Goal: Task Accomplishment & Management: Complete application form

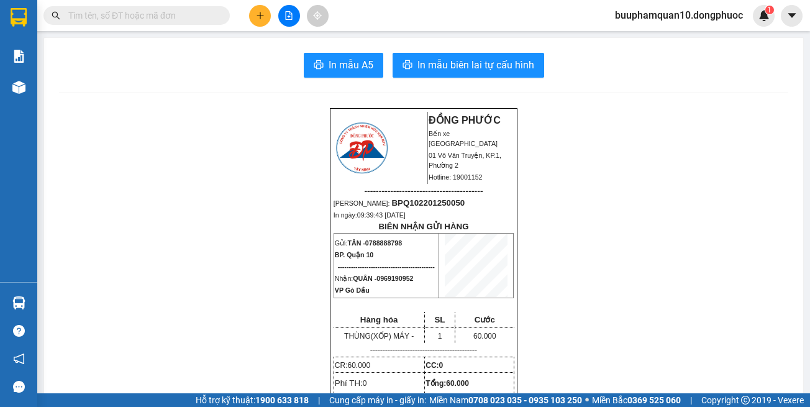
click at [260, 16] on icon "plus" at bounding box center [260, 15] width 9 height 9
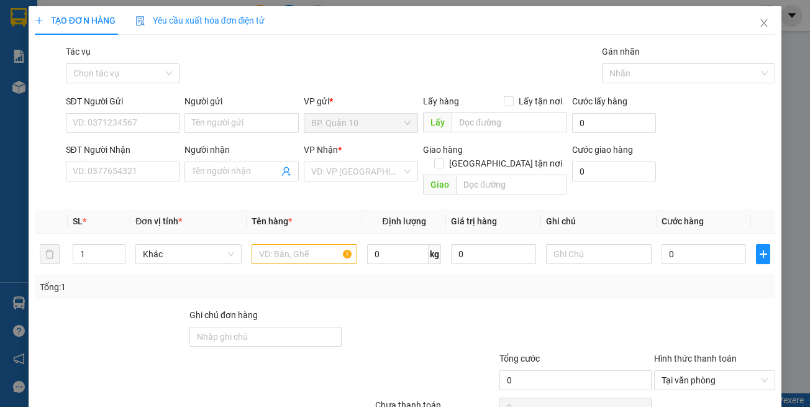
click at [347, 327] on div at bounding box center [420, 329] width 155 height 43
click at [147, 121] on input "SĐT Người Gửi" at bounding box center [123, 123] width 114 height 20
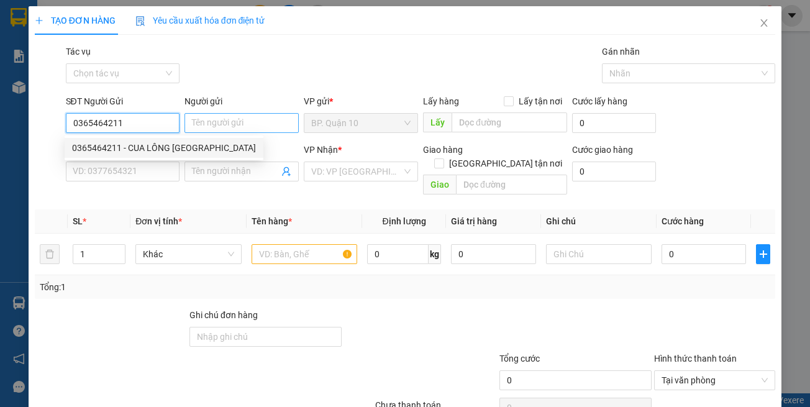
type input "0365464211"
click at [221, 126] on input "Người gửi" at bounding box center [242, 123] width 114 height 20
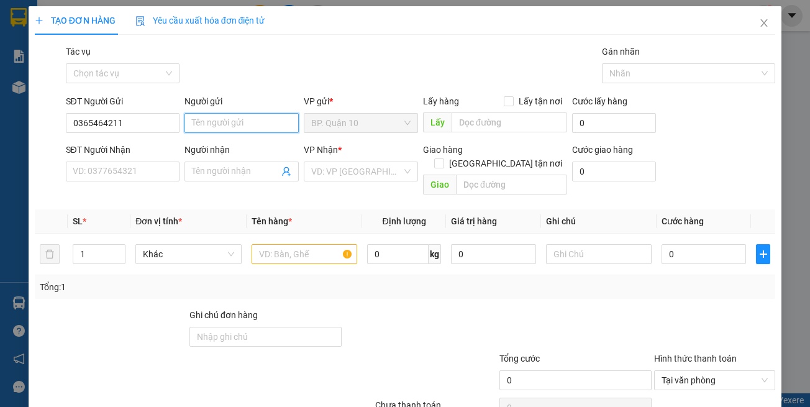
type input "p"
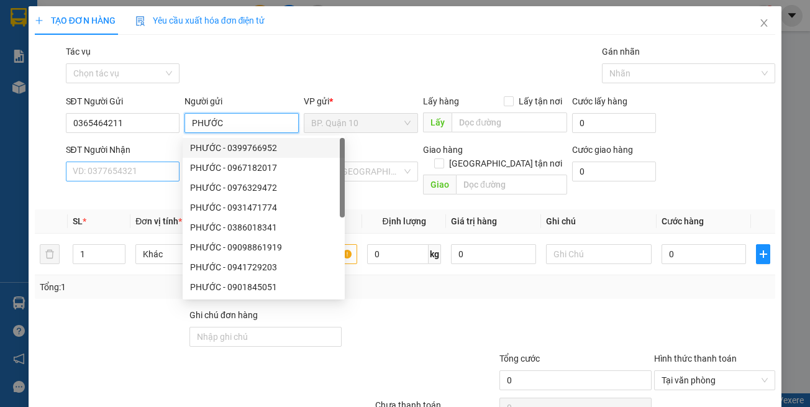
type input "PHƯỚC"
click at [128, 170] on input "SĐT Người Nhận" at bounding box center [123, 172] width 114 height 20
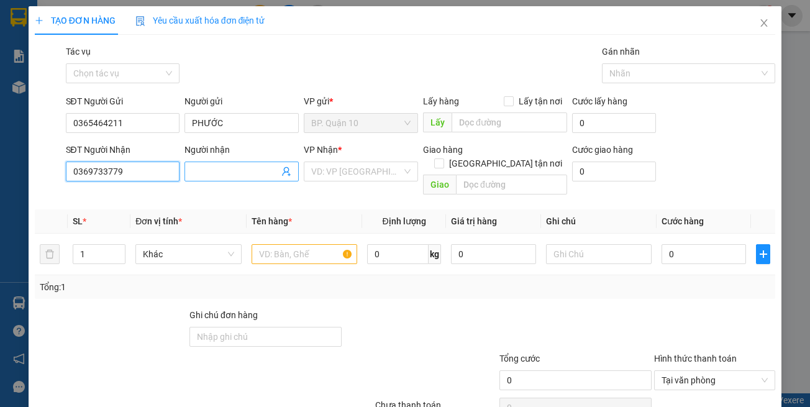
type input "0369733779"
click at [224, 173] on input "Người nhận" at bounding box center [235, 172] width 87 height 14
type input "NHI"
click at [347, 175] on input "search" at bounding box center [356, 171] width 91 height 19
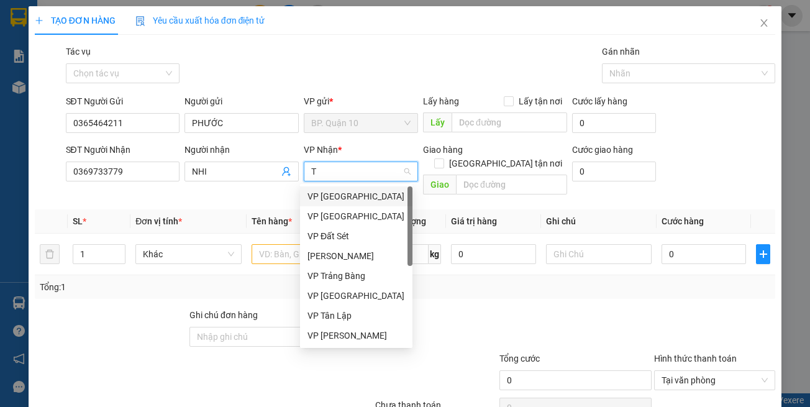
type input "TB"
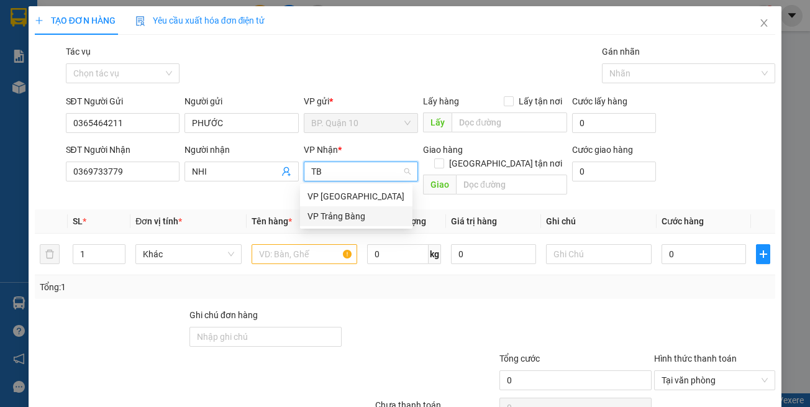
click at [323, 221] on div "VP Trảng Bàng" at bounding box center [357, 216] width 98 height 14
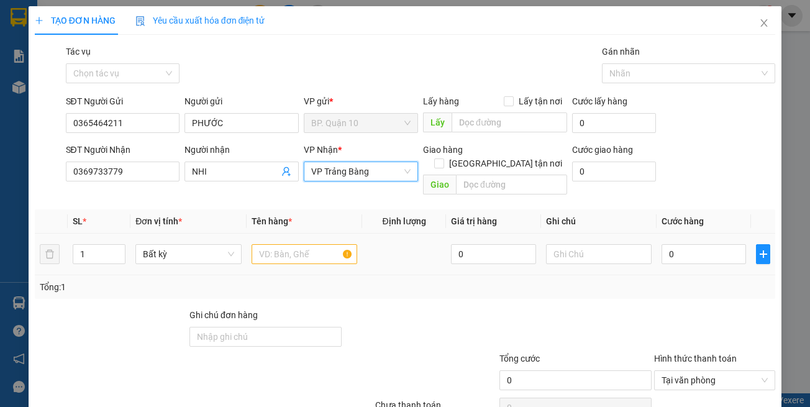
drag, startPoint x: 315, startPoint y: 273, endPoint x: 297, endPoint y: 235, distance: 42.5
click at [314, 280] on div "Tổng: 1" at bounding box center [405, 287] width 731 height 14
click at [297, 244] on input "text" at bounding box center [305, 254] width 106 height 20
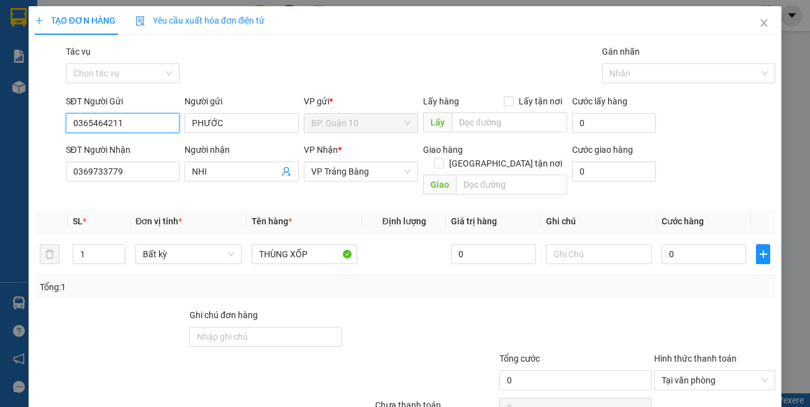
click at [160, 126] on input "0365464211" at bounding box center [123, 123] width 114 height 20
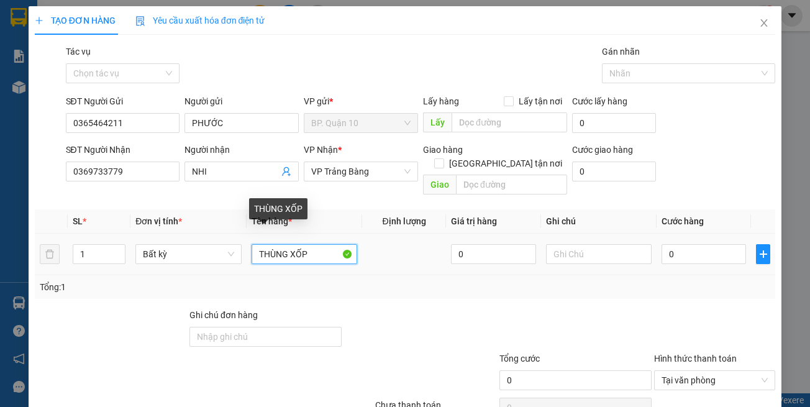
click at [312, 244] on input "THÙNG XỐP" at bounding box center [305, 254] width 106 height 20
type input "THÙNG XỐP TP"
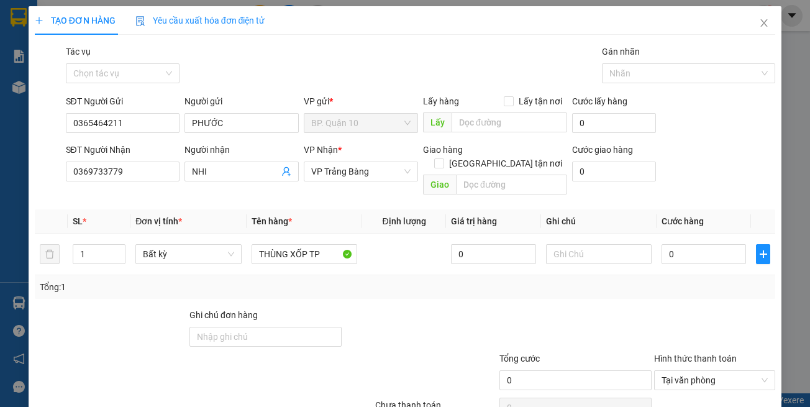
click at [584, 280] on div "Tổng: 1" at bounding box center [405, 287] width 731 height 14
click at [150, 128] on input "0365464211" at bounding box center [123, 123] width 114 height 20
type input "0768691248"
drag, startPoint x: 687, startPoint y: 286, endPoint x: 685, endPoint y: 265, distance: 20.5
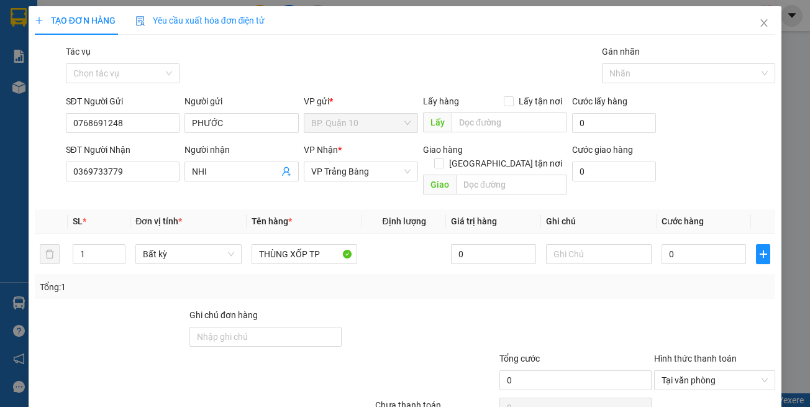
click at [685, 272] on div "Transit Pickup Surcharge Ids Transit Deliver Surcharge Ids Transit Deliver Surc…" at bounding box center [405, 247] width 741 height 404
click at [686, 216] on span "Cước hàng" at bounding box center [683, 221] width 42 height 10
click at [696, 244] on input "0" at bounding box center [704, 254] width 84 height 20
type input "3"
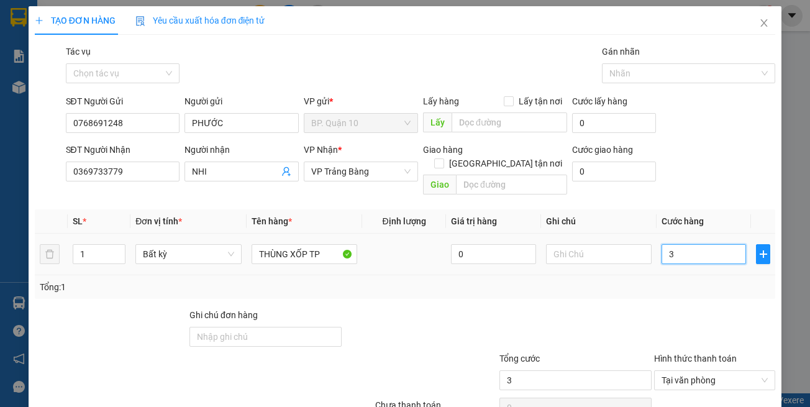
type input "30"
type input "30.000"
click at [728, 287] on div "Transit Pickup Surcharge Ids Transit Deliver Surcharge Ids Transit Deliver Surc…" at bounding box center [405, 247] width 741 height 404
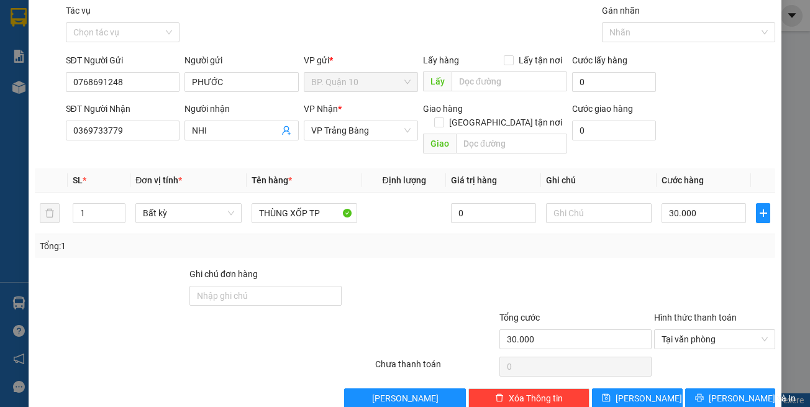
scroll to position [53, 0]
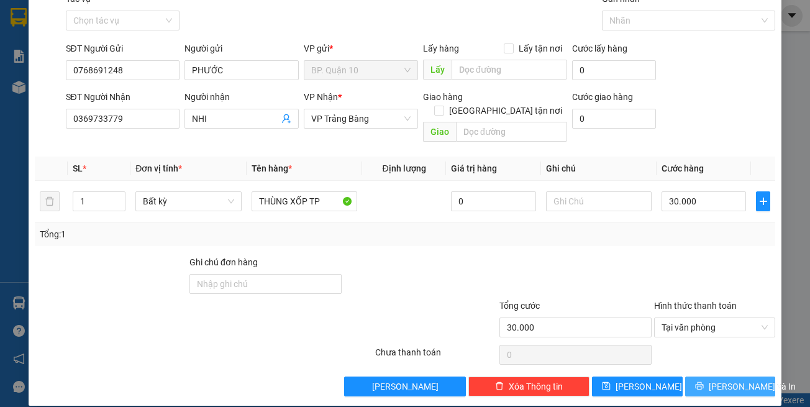
click at [720, 380] on span "[PERSON_NAME] và In" at bounding box center [752, 387] width 87 height 14
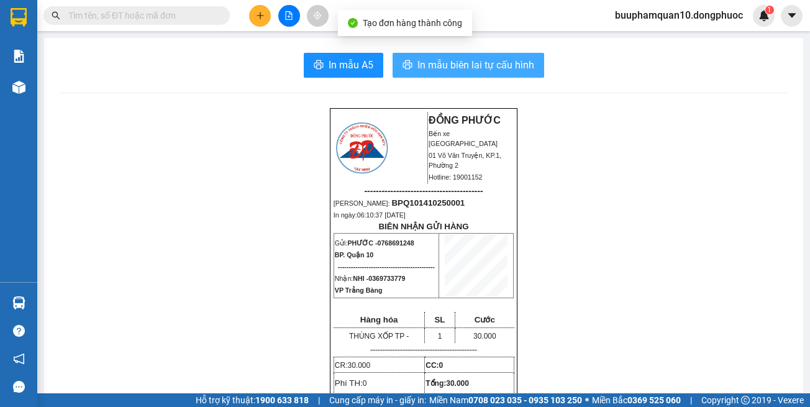
click at [474, 69] on span "In mẫu biên lai tự cấu hình" at bounding box center [476, 65] width 117 height 16
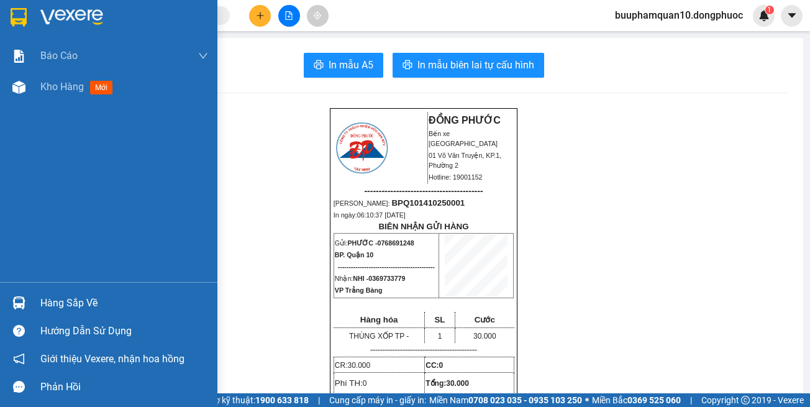
click at [61, 301] on div "Hàng sắp về" at bounding box center [124, 303] width 168 height 19
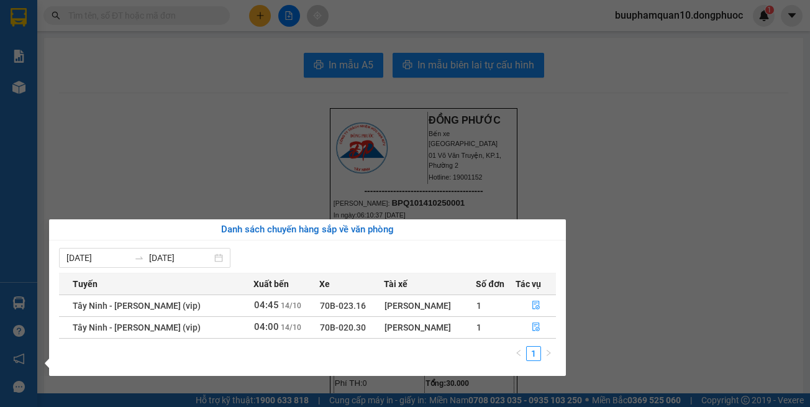
click at [604, 139] on section "Kết quả tìm kiếm ( 0 ) Bộ lọc Thuộc VP này Gửi 3 ngày gần nhất No Data buuphamq…" at bounding box center [405, 203] width 810 height 407
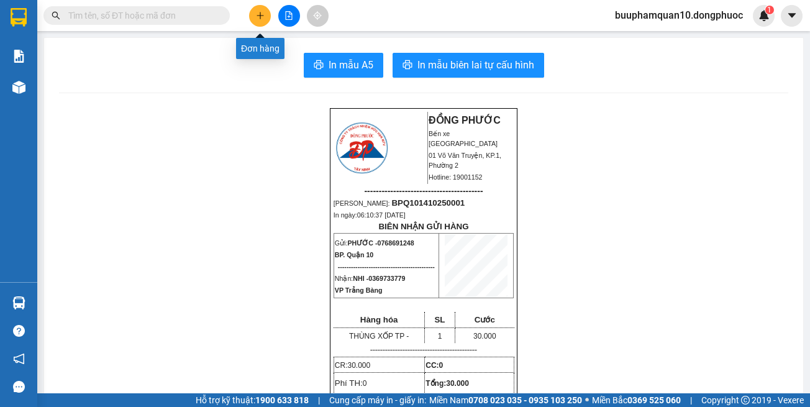
click at [260, 17] on icon "plus" at bounding box center [260, 15] width 1 height 7
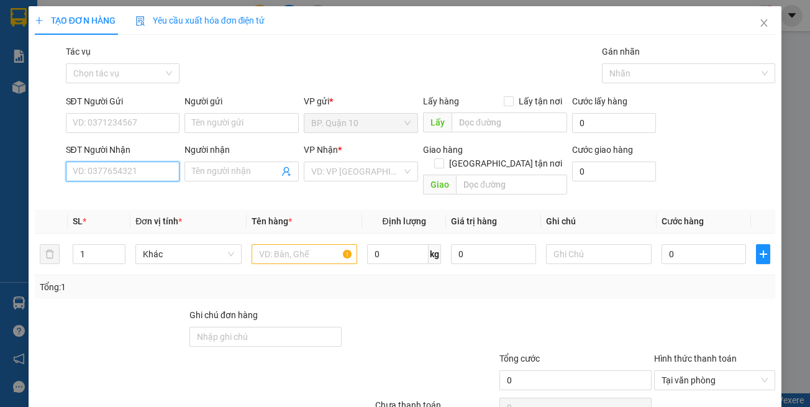
click at [122, 169] on input "SĐT Người Nhận" at bounding box center [123, 172] width 114 height 20
click at [158, 179] on input "0911148181" at bounding box center [123, 172] width 114 height 20
type input "0911148181"
click at [147, 129] on input "SĐT Người Gửi" at bounding box center [123, 123] width 114 height 20
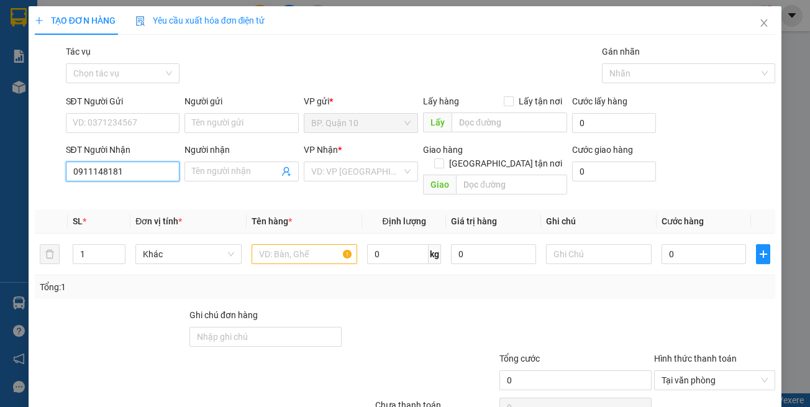
click at [155, 180] on input "0911148181" at bounding box center [123, 172] width 114 height 20
click at [155, 179] on input "0911148181" at bounding box center [123, 172] width 114 height 20
click at [155, 177] on input "0911148181" at bounding box center [123, 172] width 114 height 20
click at [131, 123] on input "SĐT Người Gửi" at bounding box center [123, 123] width 114 height 20
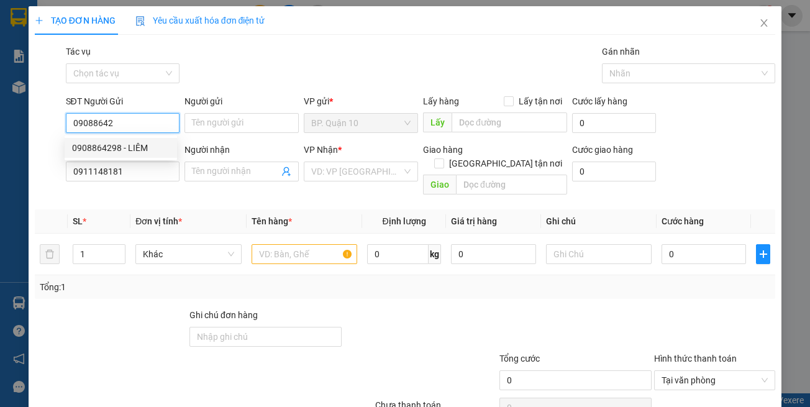
click at [145, 147] on div "0908864298 - LIÊM" at bounding box center [121, 148] width 98 height 14
type input "0908864298"
type input "LIÊM"
type input "30.000"
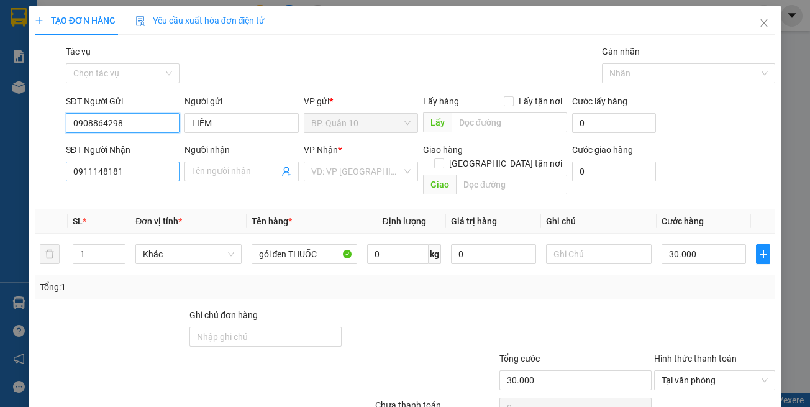
type input "0908864298"
drag, startPoint x: 145, startPoint y: 172, endPoint x: 154, endPoint y: 172, distance: 9.3
click at [145, 172] on input "0911148181" at bounding box center [123, 172] width 114 height 20
click at [220, 173] on input "Người nhận" at bounding box center [235, 172] width 87 height 14
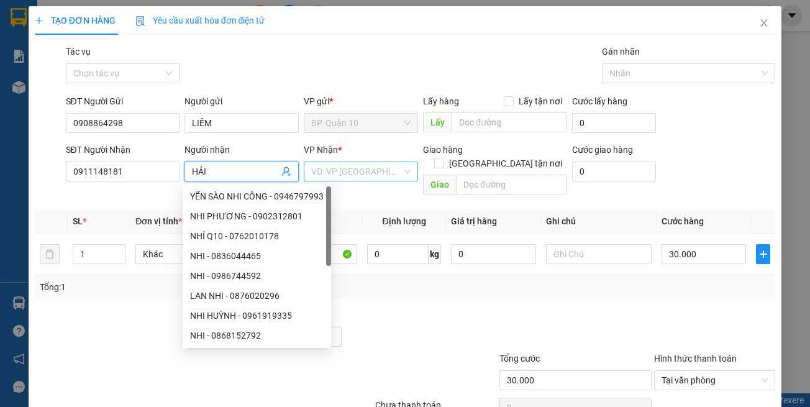
type input "HẢI"
click at [373, 168] on input "search" at bounding box center [356, 171] width 91 height 19
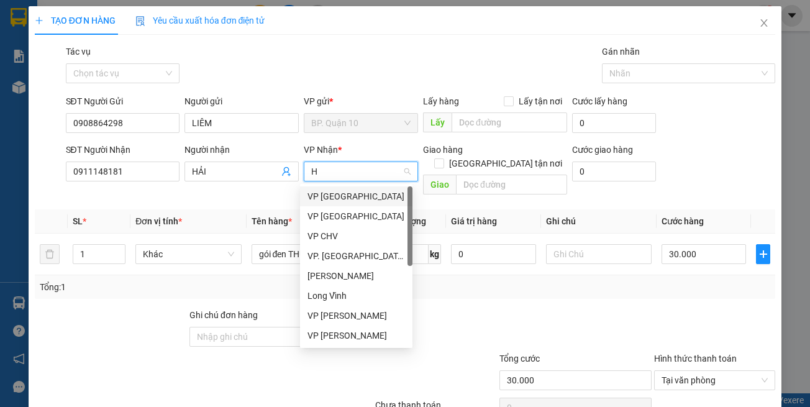
type input "HT"
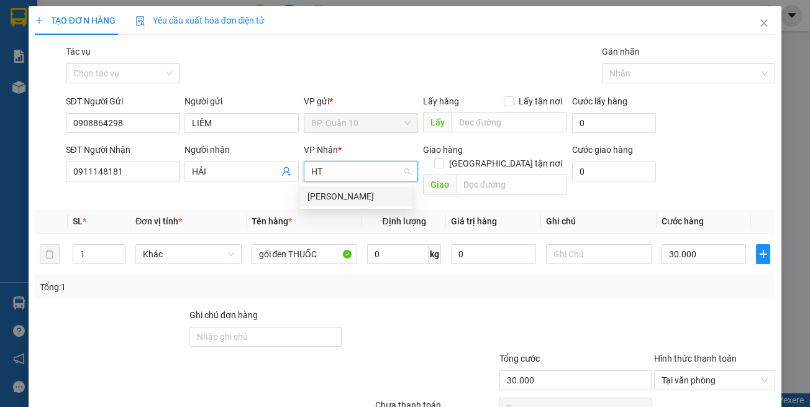
drag, startPoint x: 330, startPoint y: 191, endPoint x: 301, endPoint y: 276, distance: 89.2
click at [329, 191] on div "[PERSON_NAME]" at bounding box center [357, 197] width 98 height 14
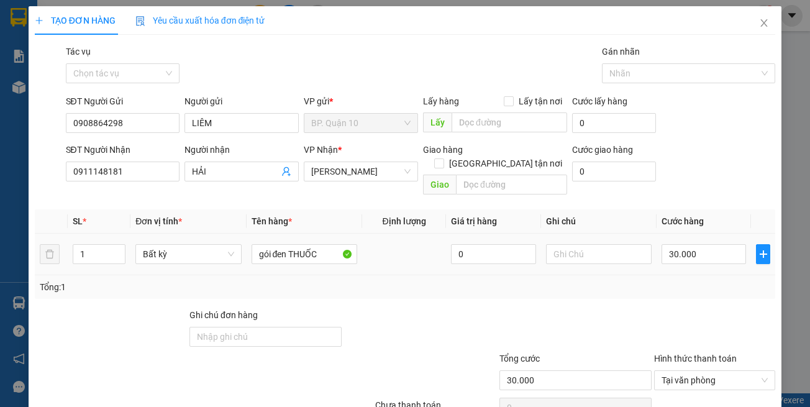
drag, startPoint x: 299, startPoint y: 277, endPoint x: 285, endPoint y: 253, distance: 27.8
click at [299, 280] on div "Tổng: 1" at bounding box center [177, 287] width 274 height 14
click at [53, 235] on tr "1 Bất kỳ gói đen THUỐC 0 30.000" at bounding box center [405, 255] width 741 height 42
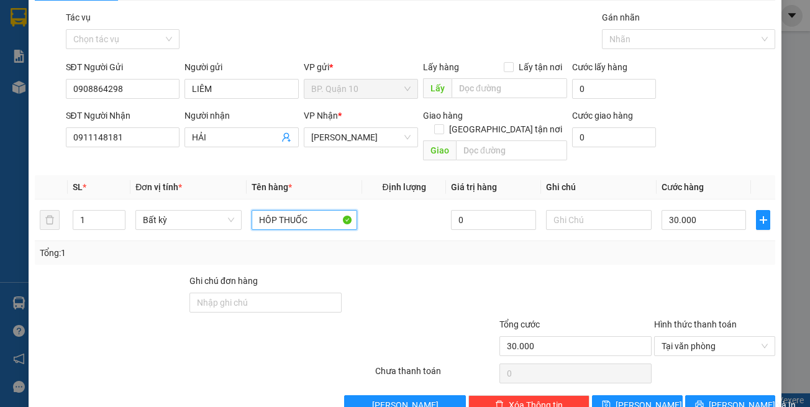
scroll to position [53, 0]
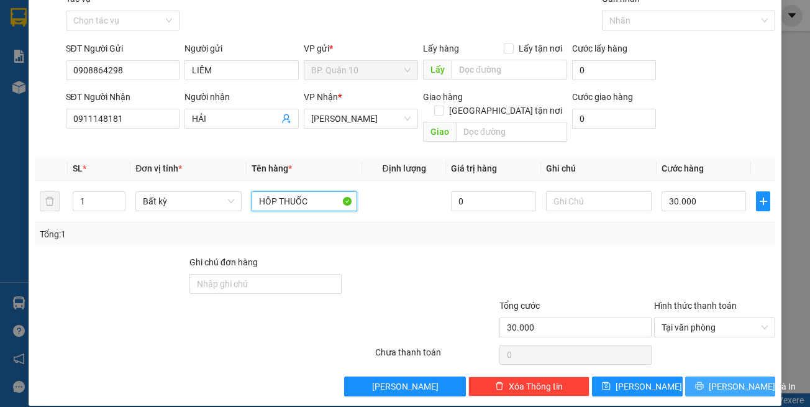
type input "HÔP THUỐC"
drag, startPoint x: 717, startPoint y: 367, endPoint x: 389, endPoint y: 193, distance: 371.3
click at [710, 377] on button "[PERSON_NAME] và In" at bounding box center [730, 387] width 91 height 20
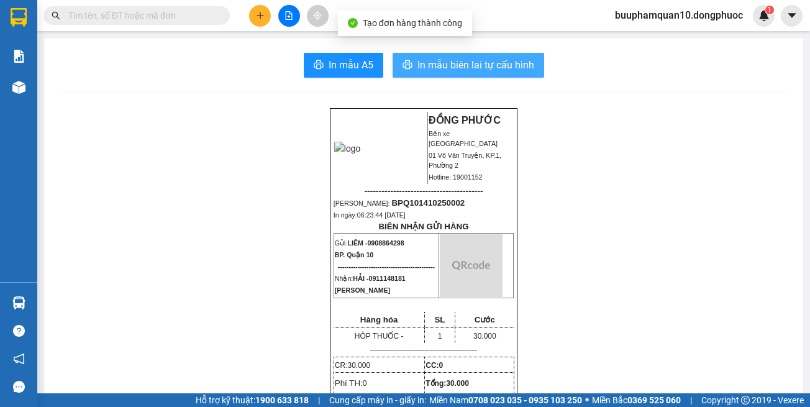
click at [454, 73] on button "In mẫu biên lai tự cấu hình" at bounding box center [469, 65] width 152 height 25
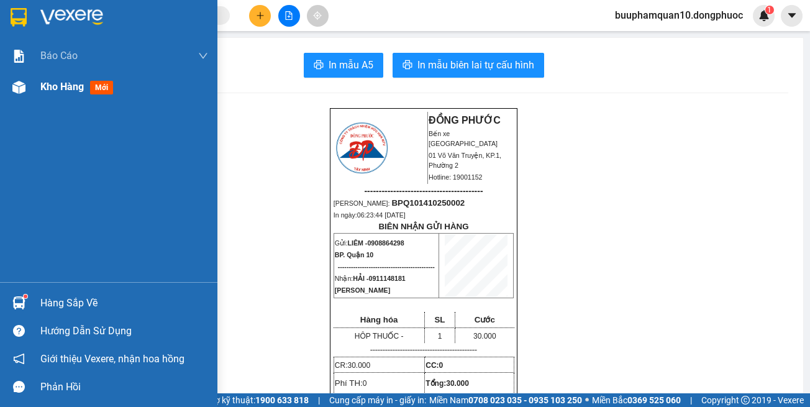
click at [24, 96] on div at bounding box center [19, 87] width 22 height 22
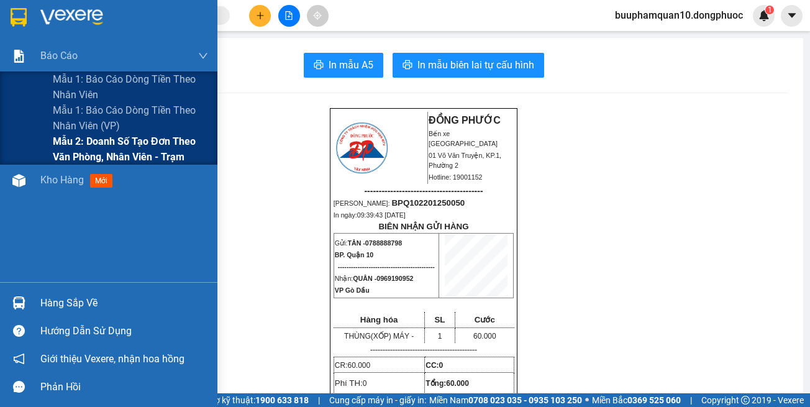
click at [126, 157] on span "Mẫu 2: Doanh số tạo đơn theo Văn phòng, nhân viên - Trạm" at bounding box center [130, 149] width 155 height 31
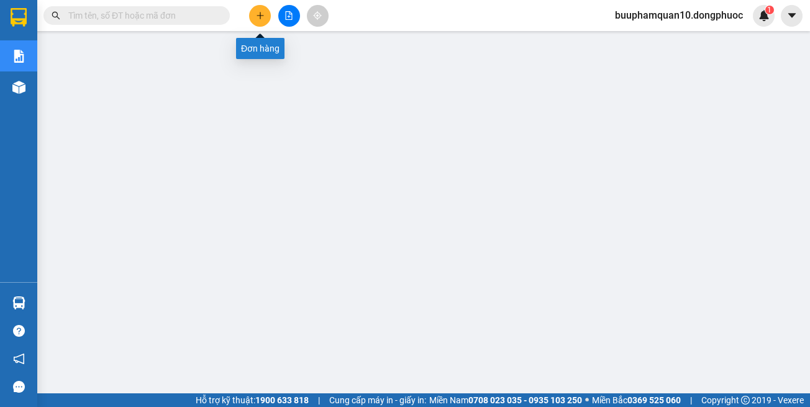
click at [259, 15] on icon "plus" at bounding box center [260, 15] width 9 height 9
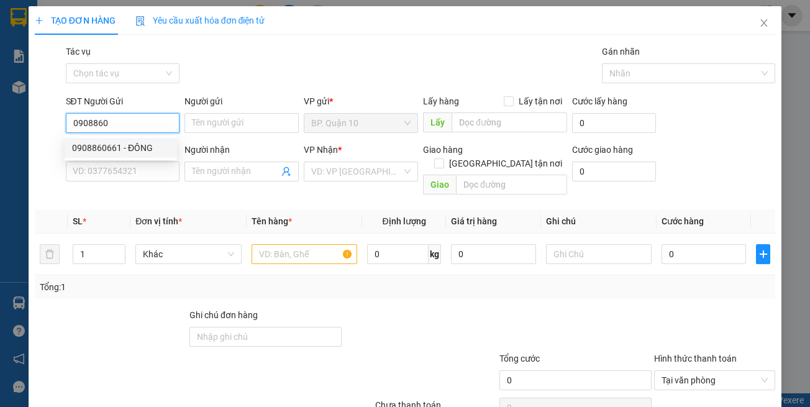
click at [129, 126] on input "0908860" at bounding box center [123, 123] width 114 height 20
click at [139, 126] on input "0908860" at bounding box center [123, 123] width 114 height 20
click at [127, 127] on input "0298" at bounding box center [123, 123] width 114 height 20
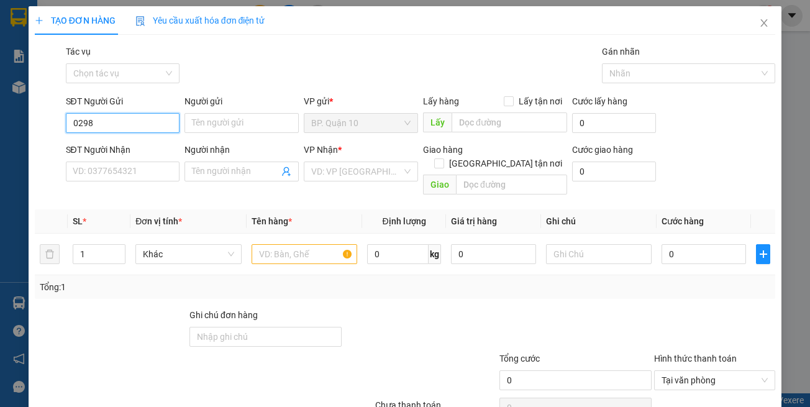
click at [127, 127] on input "0298" at bounding box center [123, 123] width 114 height 20
click at [110, 123] on input "0908864298" at bounding box center [123, 123] width 114 height 20
type input "0908864398"
click at [152, 169] on input "SĐT Người Nhận" at bounding box center [123, 172] width 114 height 20
click at [129, 171] on input "SĐT Người Nhận" at bounding box center [123, 172] width 114 height 20
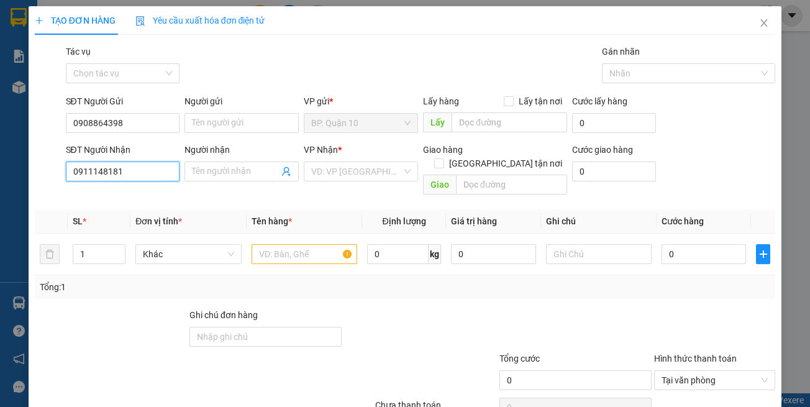
type input "0911148181"
click at [153, 188] on div "Transit Pickup Surcharge Ids Transit Deliver Surcharge Ids Transit Deliver Surc…" at bounding box center [405, 247] width 741 height 404
click at [158, 178] on input "0911148181" at bounding box center [123, 172] width 114 height 20
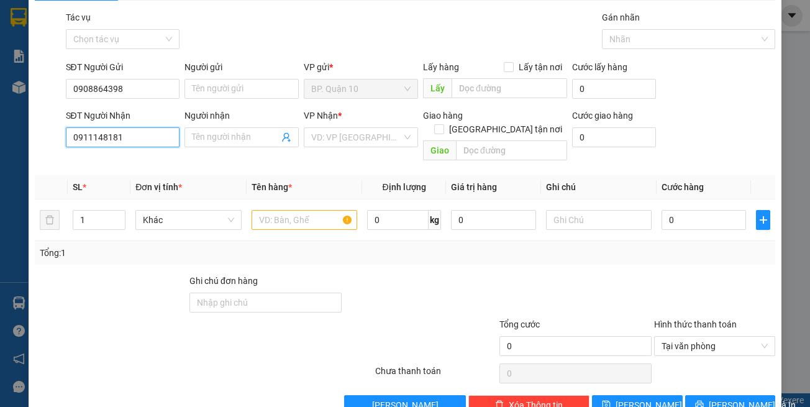
scroll to position [53, 0]
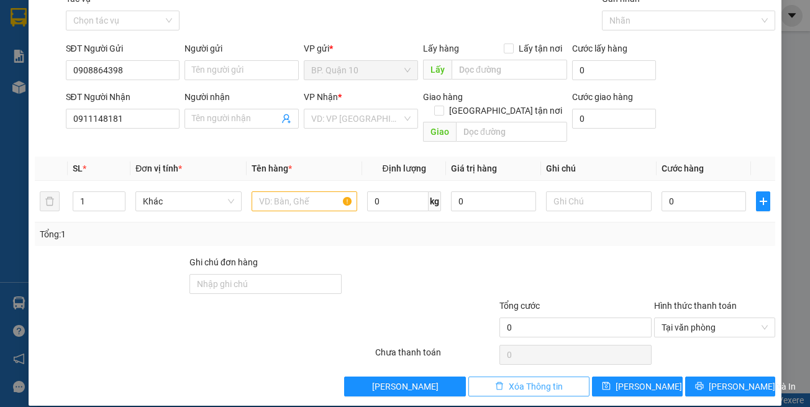
drag, startPoint x: 501, startPoint y: 379, endPoint x: 466, endPoint y: 349, distance: 46.3
click at [500, 369] on button "Xóa Thông tin" at bounding box center [528, 387] width 121 height 20
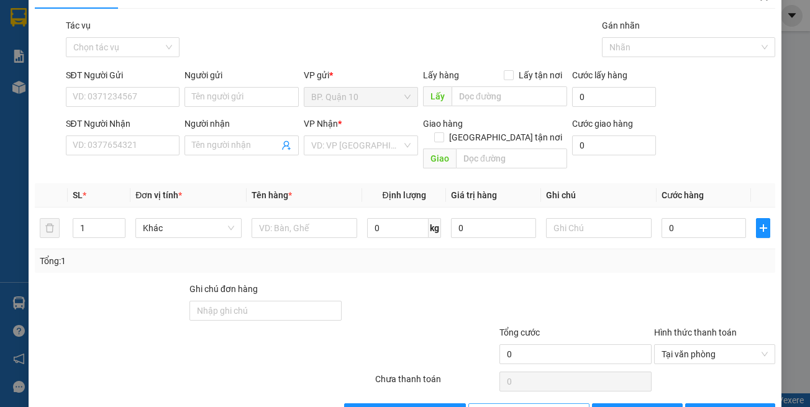
scroll to position [0, 0]
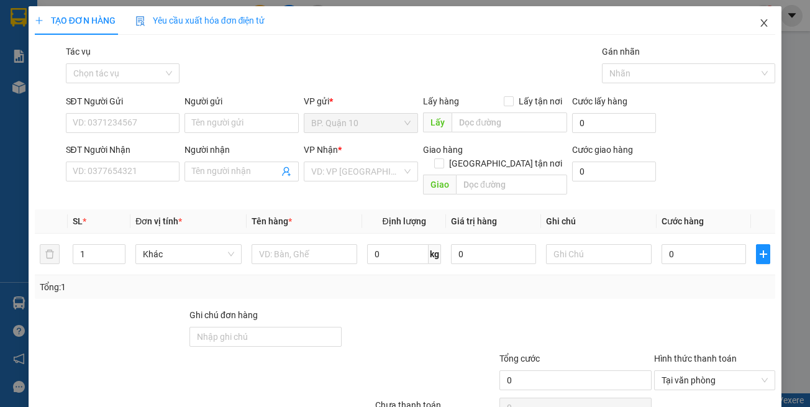
click at [736, 21] on icon "close" at bounding box center [764, 22] width 7 height 7
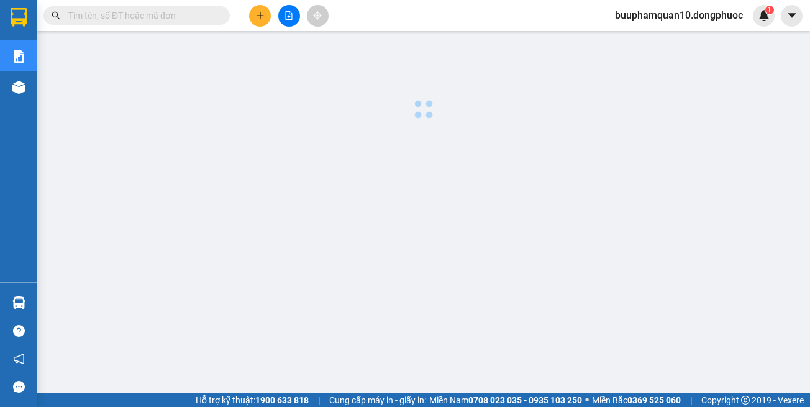
click at [175, 14] on input "text" at bounding box center [141, 16] width 147 height 14
click at [183, 19] on input "text" at bounding box center [141, 16] width 147 height 14
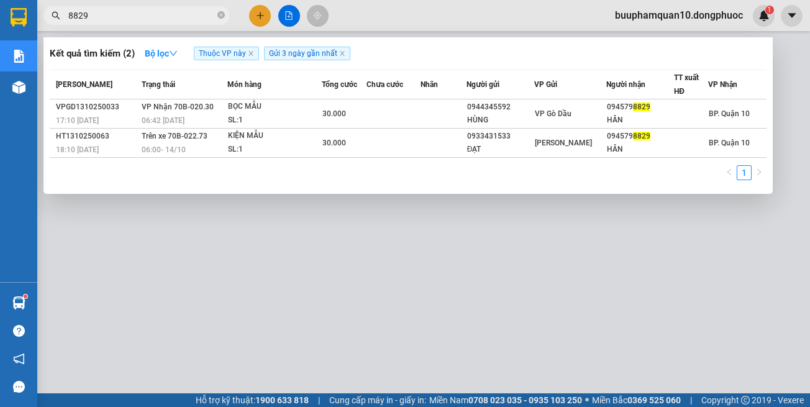
type input "8829"
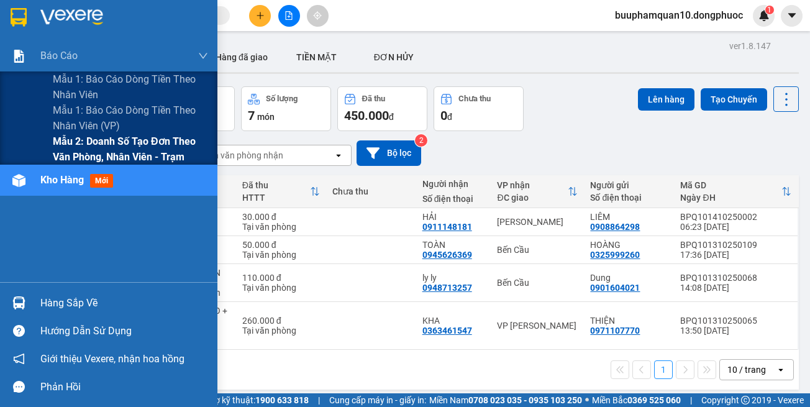
click at [132, 145] on span "Mẫu 2: Doanh số tạo đơn theo Văn phòng, nhân viên - Trạm" at bounding box center [130, 149] width 155 height 31
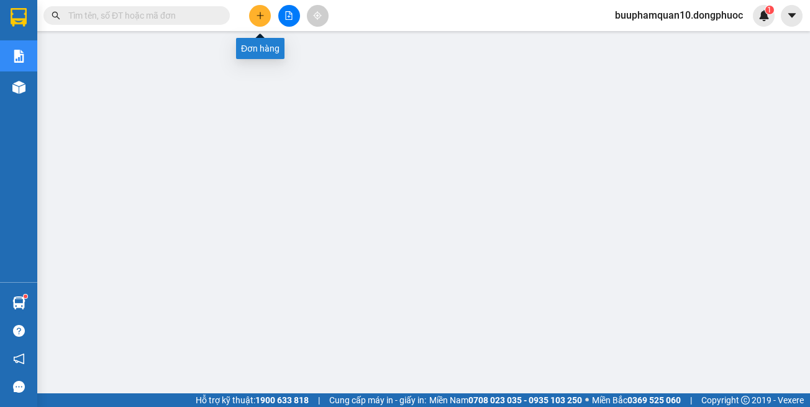
click at [252, 12] on button at bounding box center [260, 16] width 22 height 22
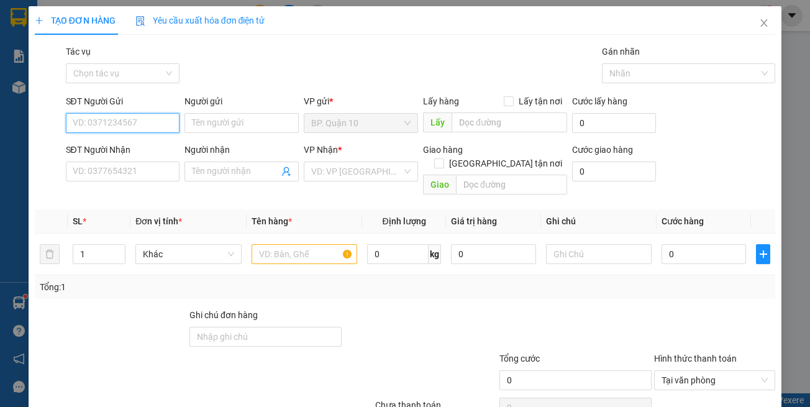
click at [134, 119] on input "SĐT Người Gửi" at bounding box center [123, 123] width 114 height 20
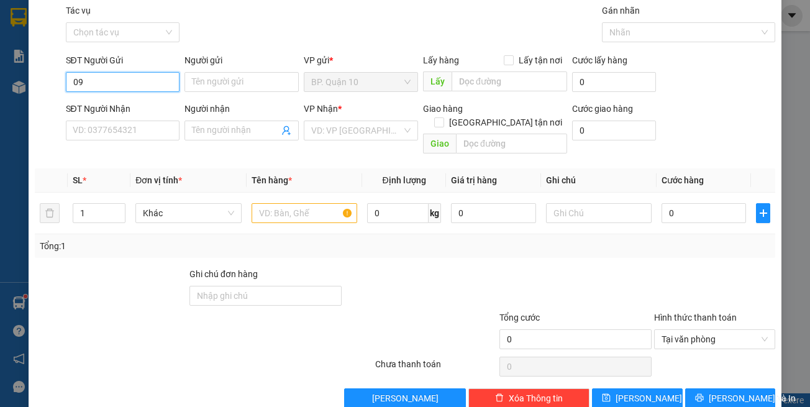
scroll to position [53, 0]
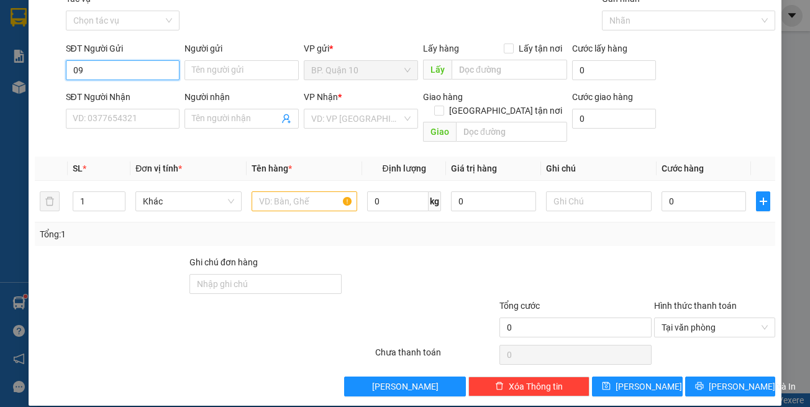
type input "09"
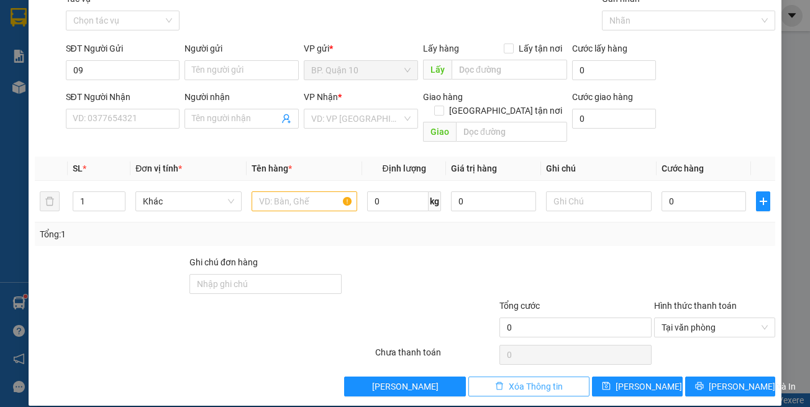
click at [507, 382] on div "TẠO ĐƠN HÀNG Yêu cầu xuất hóa đơn điện tử Transit Pickup Surcharge Ids Transit …" at bounding box center [406, 179] width 754 height 452
drag, startPoint x: 506, startPoint y: 375, endPoint x: 454, endPoint y: 347, distance: 59.2
click at [509, 380] on span "Xóa Thông tin" at bounding box center [536, 387] width 54 height 14
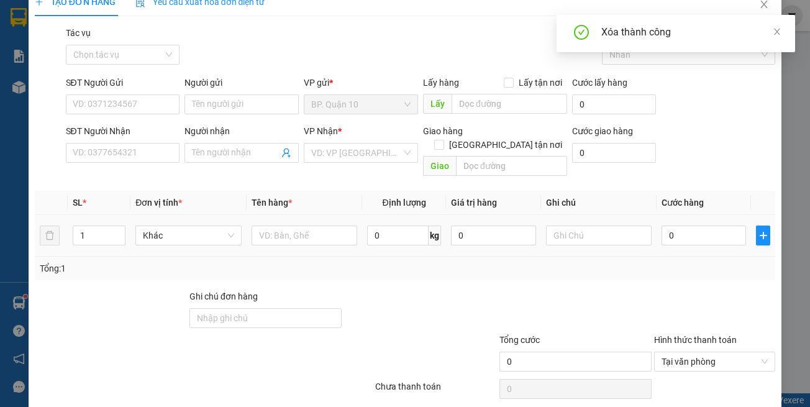
scroll to position [0, 0]
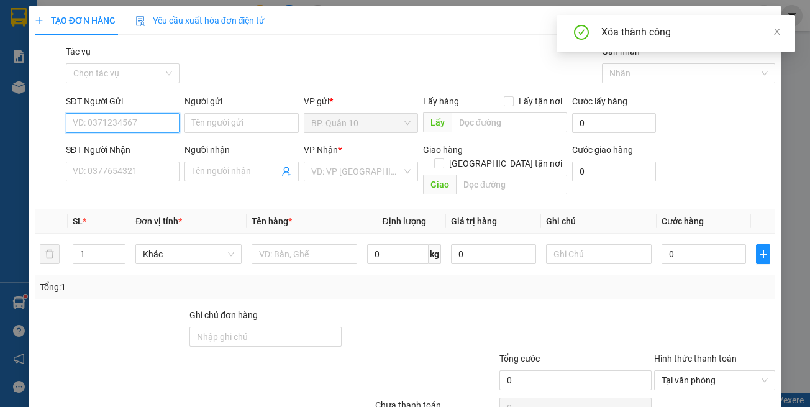
click at [169, 114] on input "SĐT Người Gửi" at bounding box center [123, 123] width 114 height 20
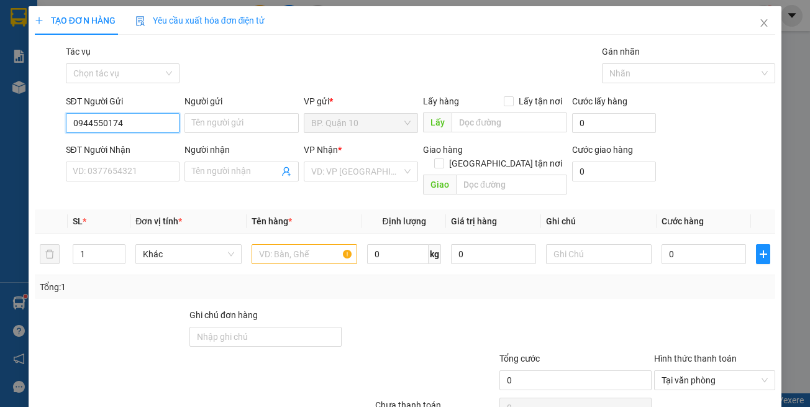
click at [169, 124] on input "0944550174" at bounding box center [123, 123] width 114 height 20
click at [168, 124] on input "0944550174" at bounding box center [123, 123] width 114 height 20
type input "0904286860"
click at [138, 143] on div "SĐT Người Nhận" at bounding box center [123, 150] width 114 height 14
click at [138, 162] on input "SĐT Người Nhận" at bounding box center [123, 172] width 114 height 20
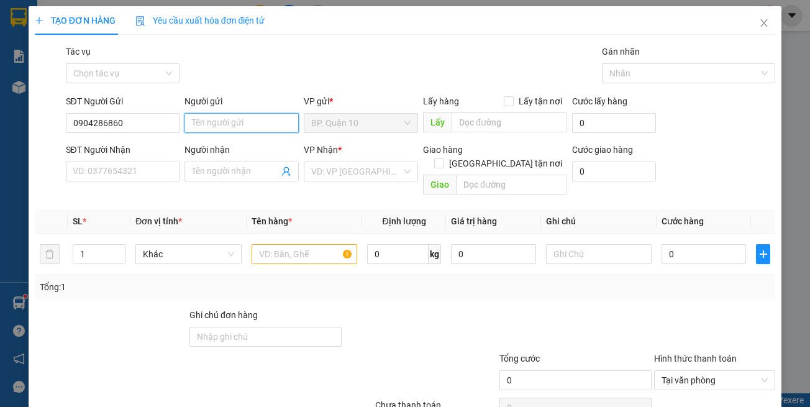
click at [208, 125] on input "Người gửi" at bounding box center [242, 123] width 114 height 20
type input "HÙNG"
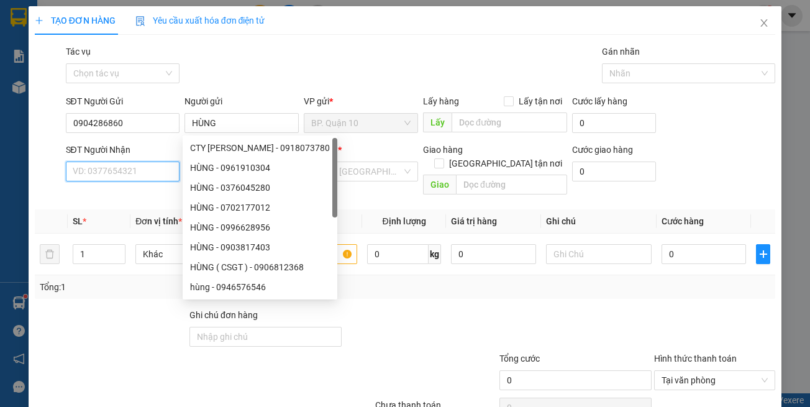
click at [119, 169] on input "SĐT Người Nhận" at bounding box center [123, 172] width 114 height 20
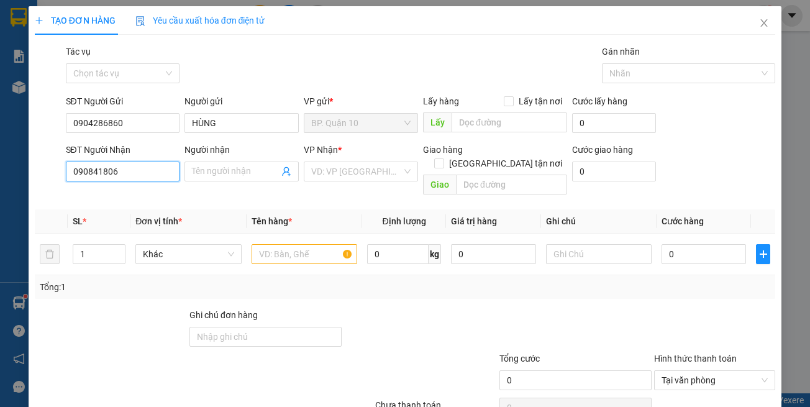
type input "0908418066"
click at [121, 195] on div "0908418066 - DIỄM" at bounding box center [121, 197] width 98 height 14
type input "DIỄM"
type input "100.000"
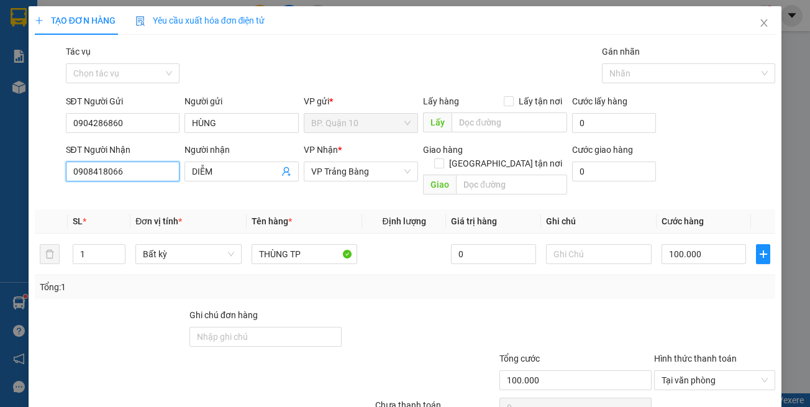
type input "0908418066"
click at [352, 209] on th "Tên hàng *" at bounding box center [305, 221] width 116 height 24
click at [314, 280] on div "Tổng: 1" at bounding box center [405, 287] width 731 height 14
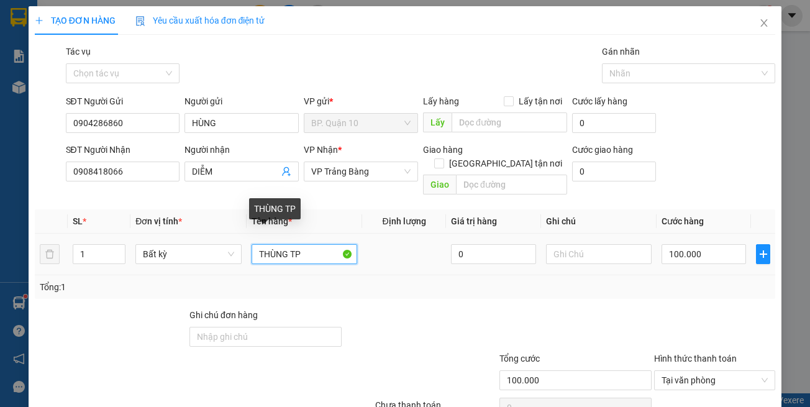
click at [309, 244] on input "THÙNG TP" at bounding box center [305, 254] width 106 height 20
type input "THÙNG XỐP TP"
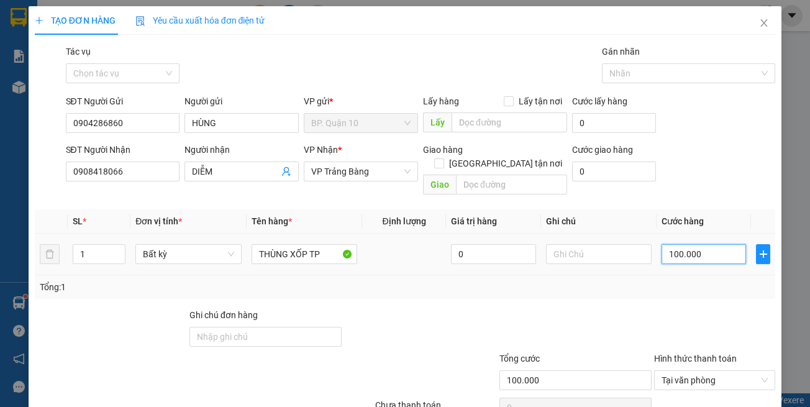
click at [706, 244] on input "100.000" at bounding box center [704, 254] width 84 height 20
type input "1"
type input "11"
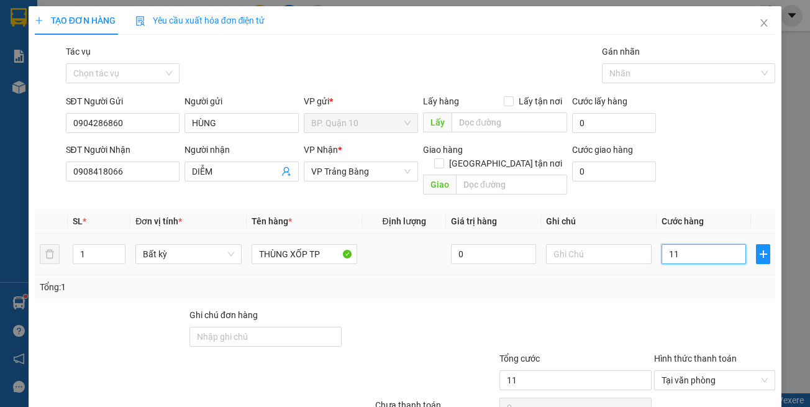
type input "110"
type input "110.000"
click at [678, 284] on div "Tổng: 1" at bounding box center [405, 287] width 741 height 24
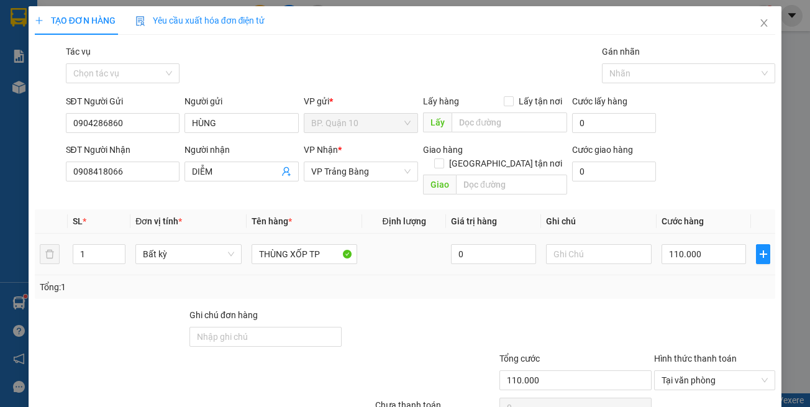
click at [464, 275] on div "Tổng: 1" at bounding box center [405, 287] width 741 height 24
click at [439, 308] on div at bounding box center [420, 329] width 155 height 43
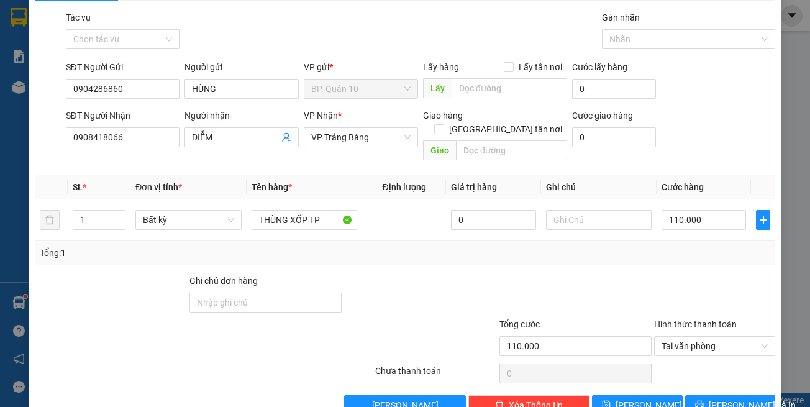
scroll to position [53, 0]
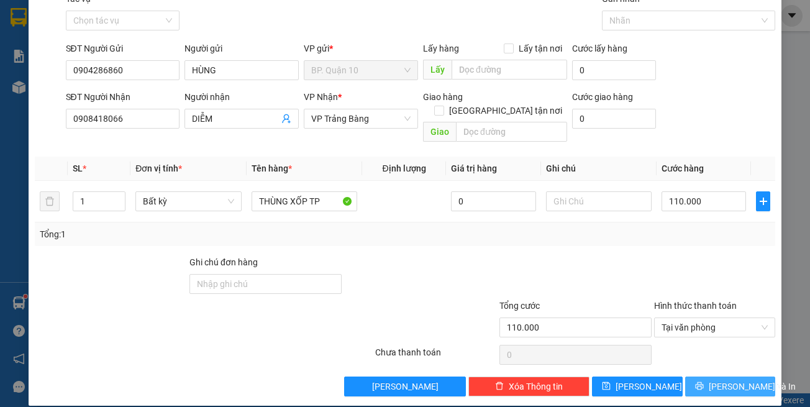
drag, startPoint x: 708, startPoint y: 374, endPoint x: 491, endPoint y: 203, distance: 276.1
click at [707, 377] on button "[PERSON_NAME] và In" at bounding box center [730, 387] width 91 height 20
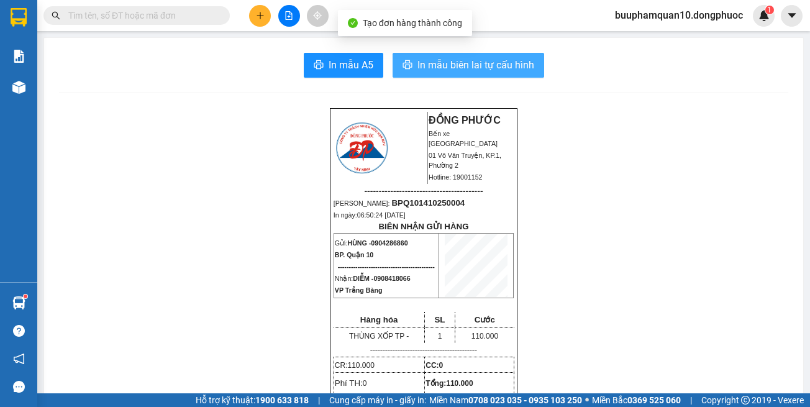
click at [479, 65] on span "In mẫu biên lai tự cấu hình" at bounding box center [476, 65] width 117 height 16
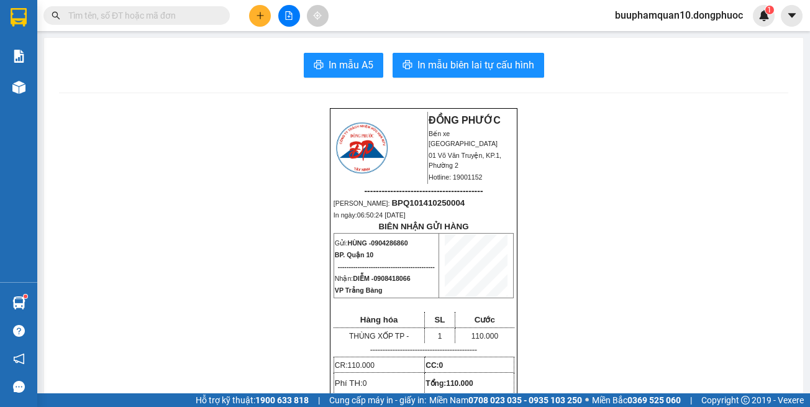
click at [288, 14] on icon "file-add" at bounding box center [289, 15] width 9 height 9
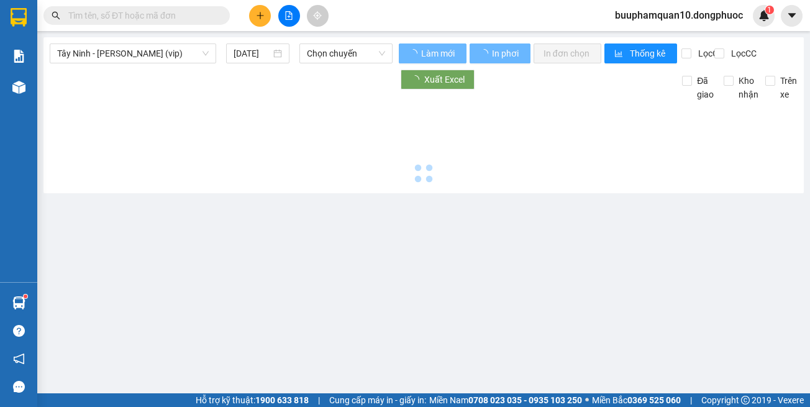
type input "[DATE]"
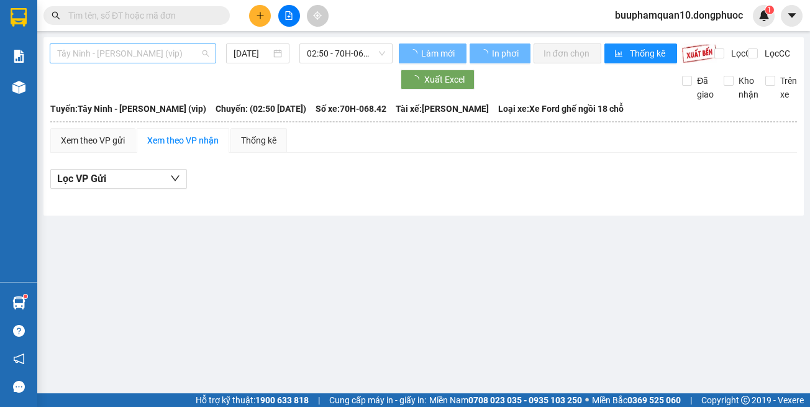
click at [152, 52] on span "Tây Ninh - [PERSON_NAME] (vip)" at bounding box center [133, 53] width 152 height 19
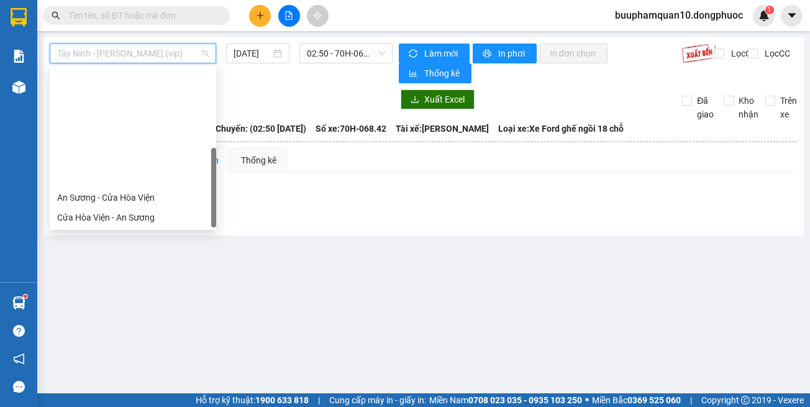
scroll to position [139, 0]
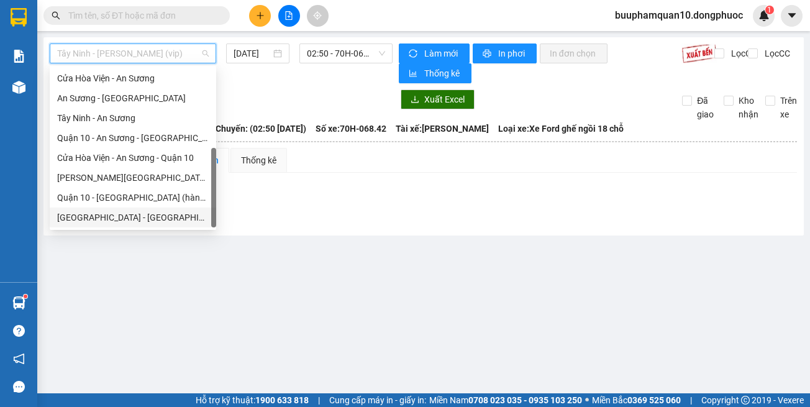
click at [156, 222] on div "Hồ Chí Minh - Tây Ninh (vip)" at bounding box center [133, 218] width 152 height 14
type input "[DATE]"
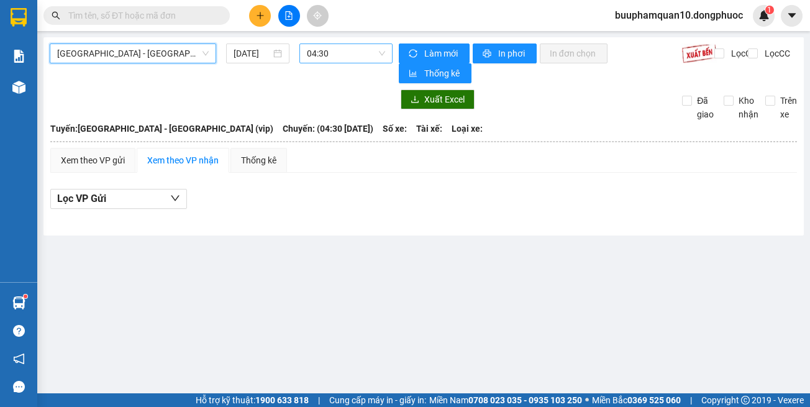
click at [354, 53] on span "04:30" at bounding box center [346, 53] width 78 height 19
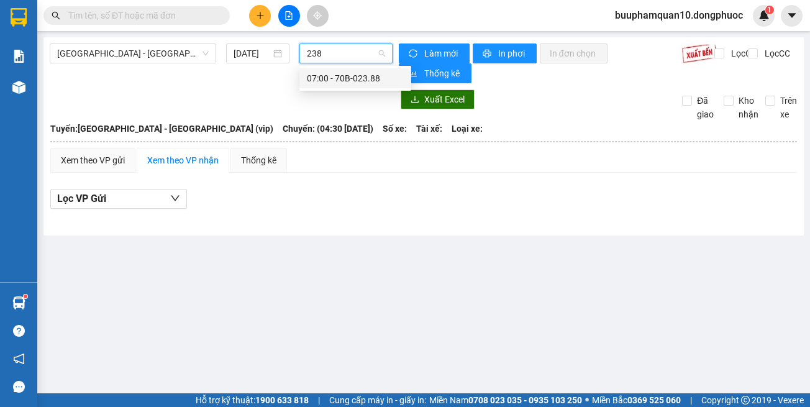
type input "2388"
click at [355, 81] on div "07:00 - 70B-023.88" at bounding box center [355, 78] width 97 height 14
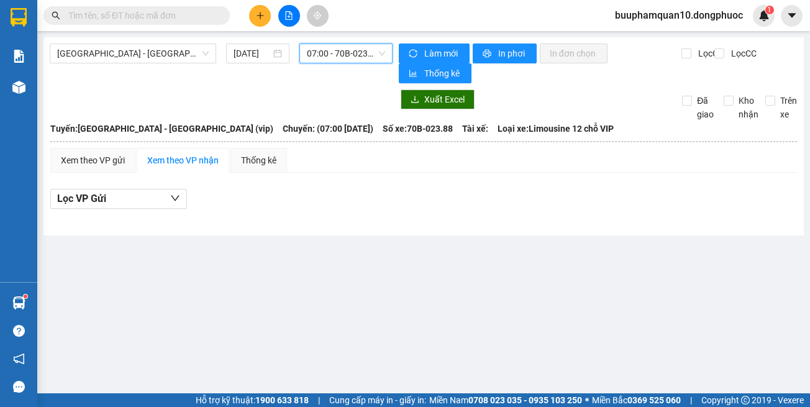
click at [350, 53] on span "07:00 - 70B-023.88" at bounding box center [346, 53] width 78 height 19
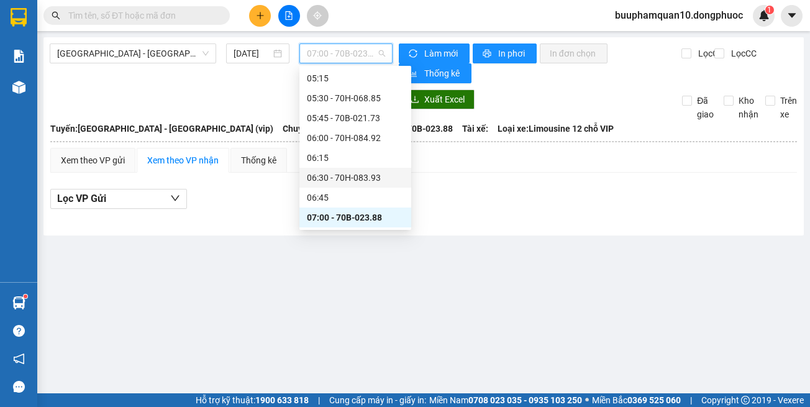
click at [350, 177] on div "06:30 - 70H-083.93" at bounding box center [355, 178] width 97 height 14
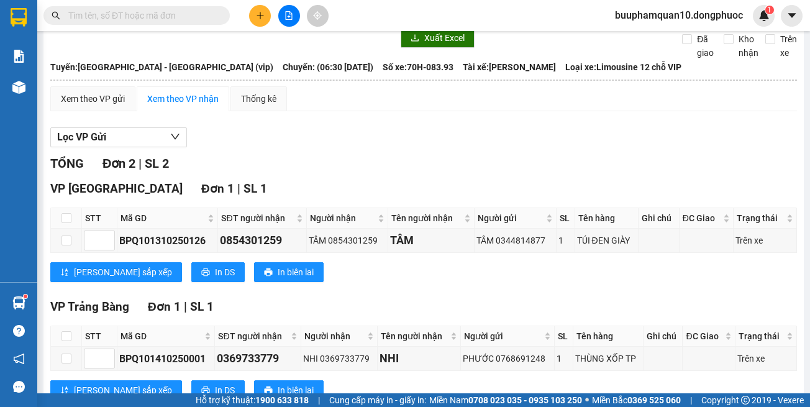
scroll to position [103, 0]
